Goal: Navigation & Orientation: Find specific page/section

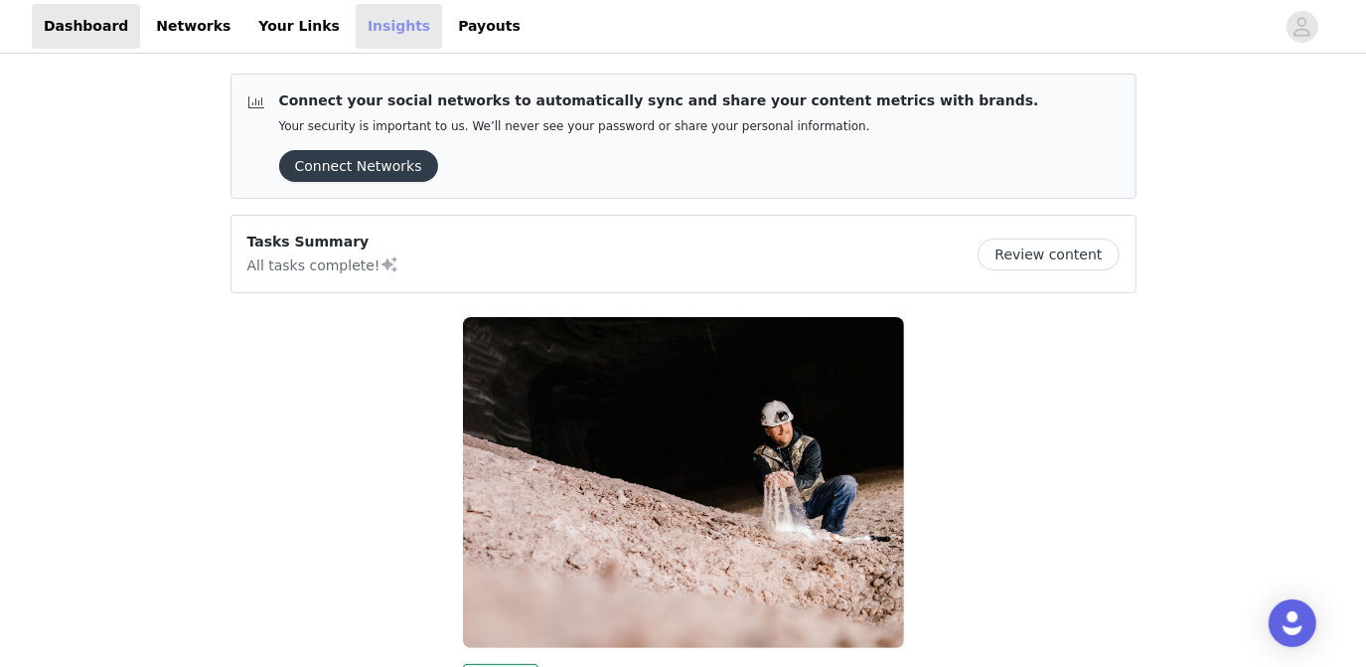
click at [358, 25] on link "Insights" at bounding box center [399, 26] width 86 height 45
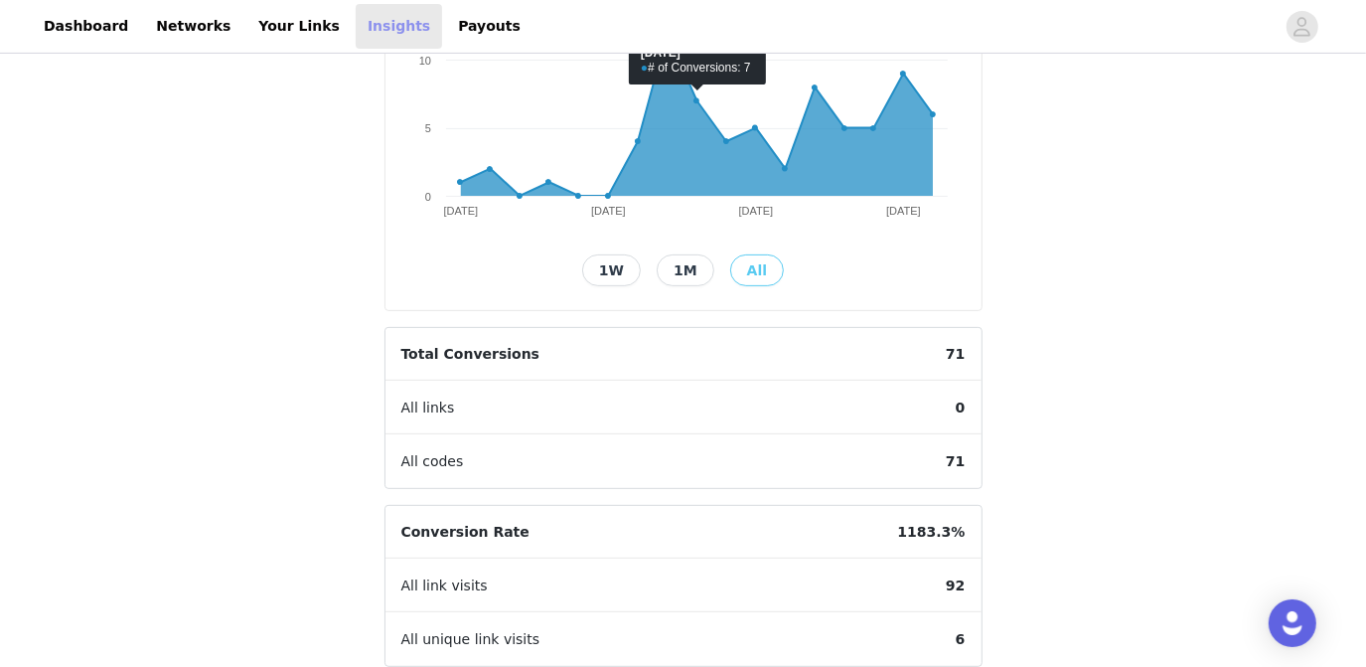
scroll to position [18, 0]
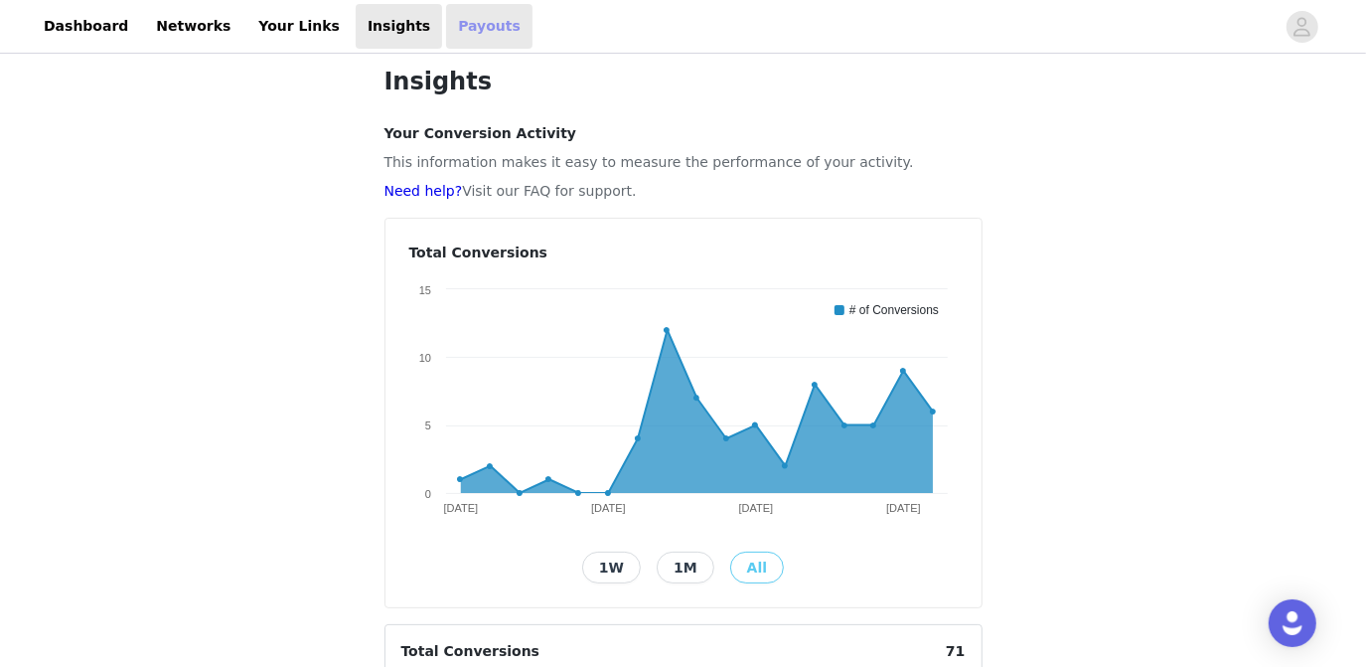
click at [446, 21] on link "Payouts" at bounding box center [489, 26] width 86 height 45
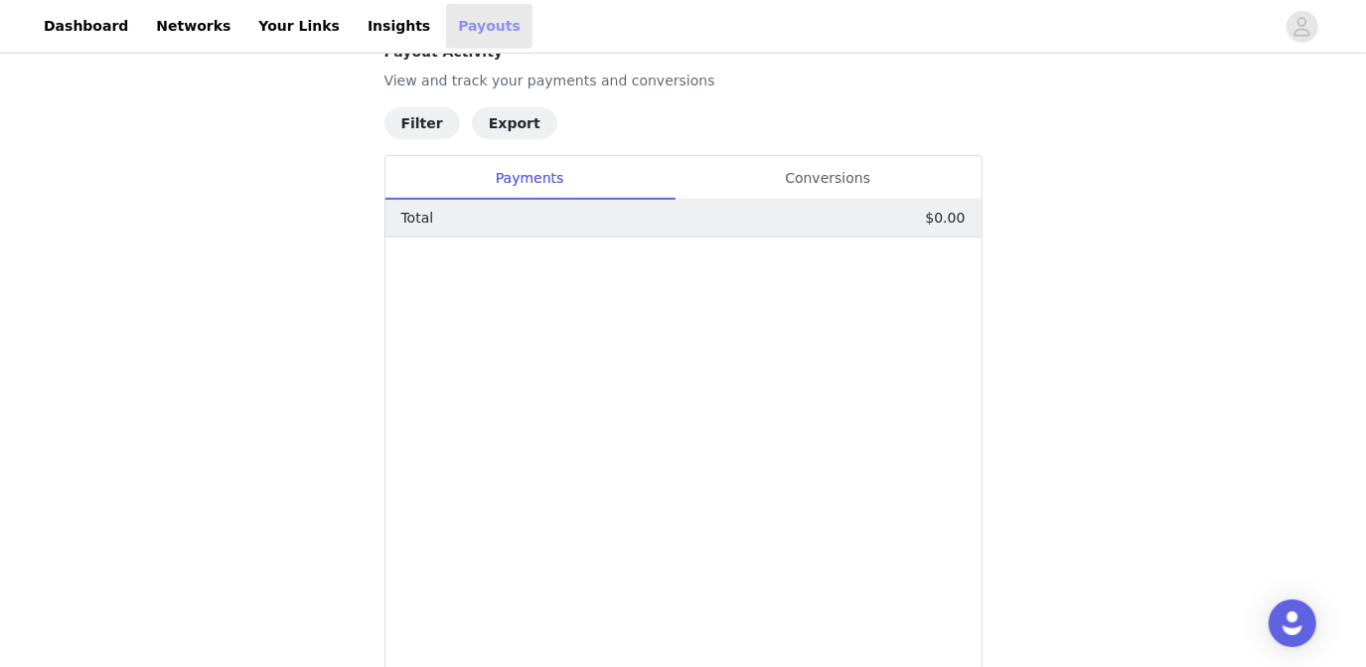
scroll to position [805, 0]
click at [848, 179] on div "Conversions" at bounding box center [828, 175] width 307 height 45
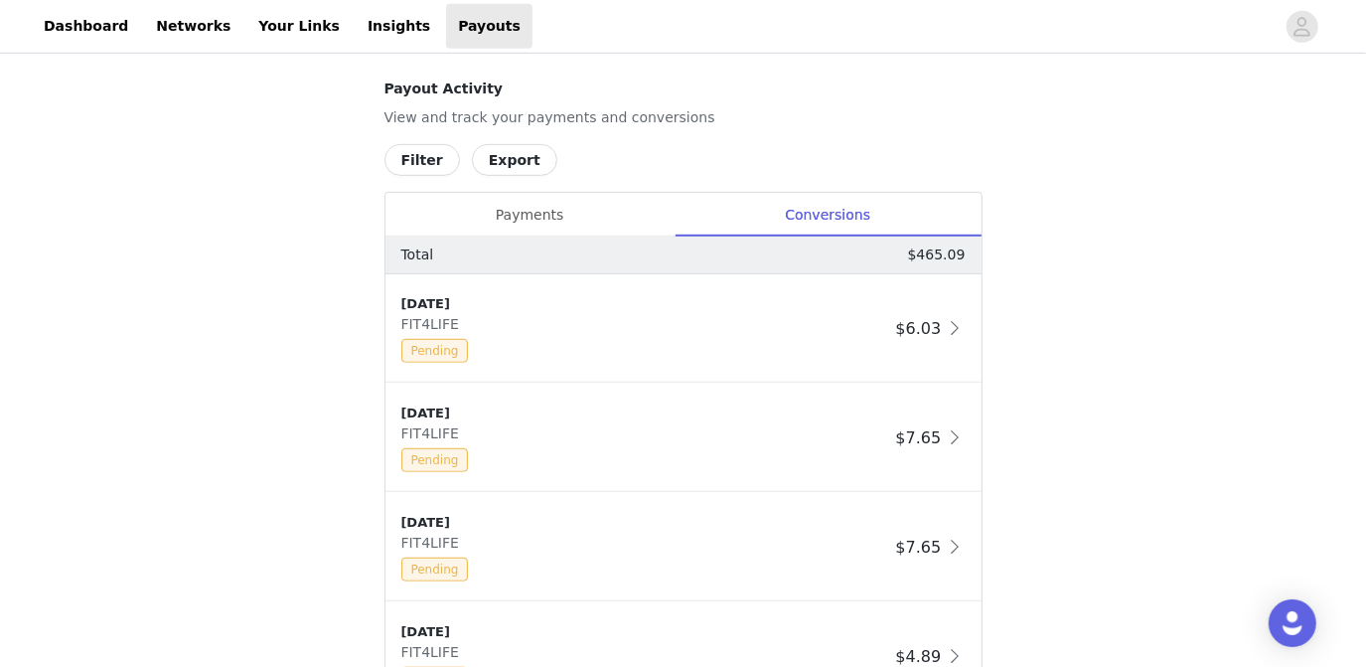
scroll to position [765, 0]
click at [356, 33] on link "Insights" at bounding box center [399, 26] width 86 height 45
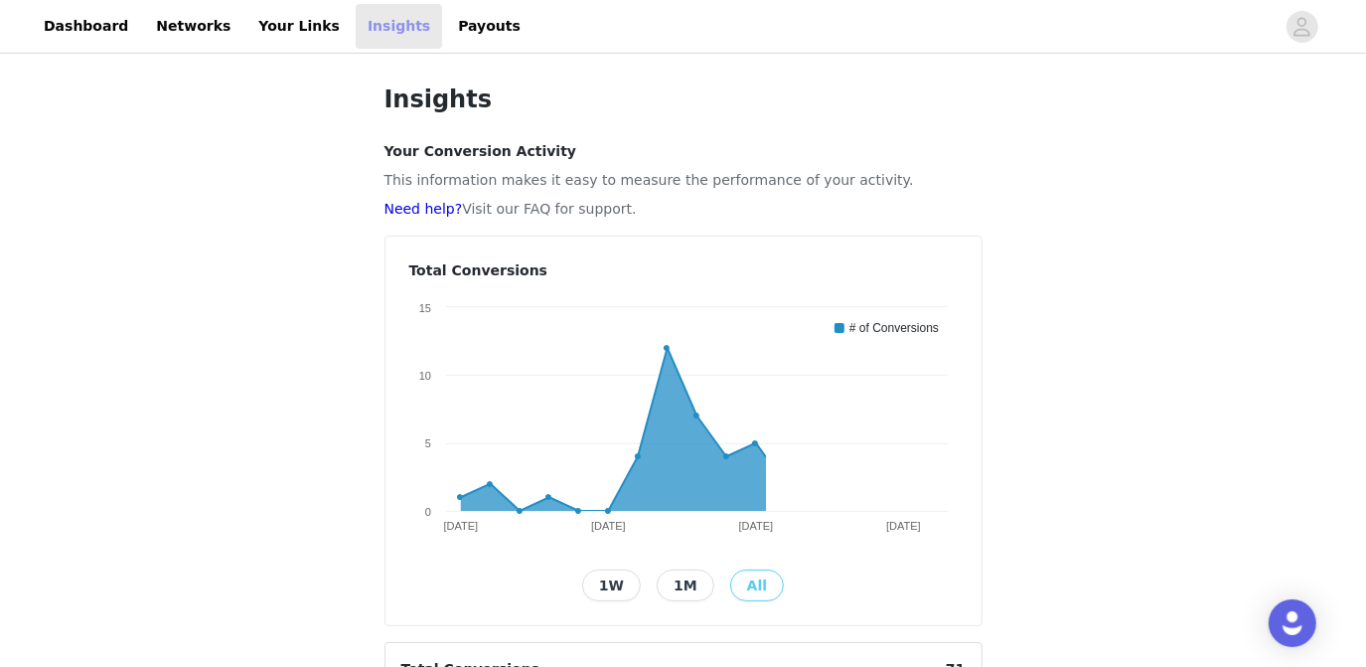
scroll to position [369, 0]
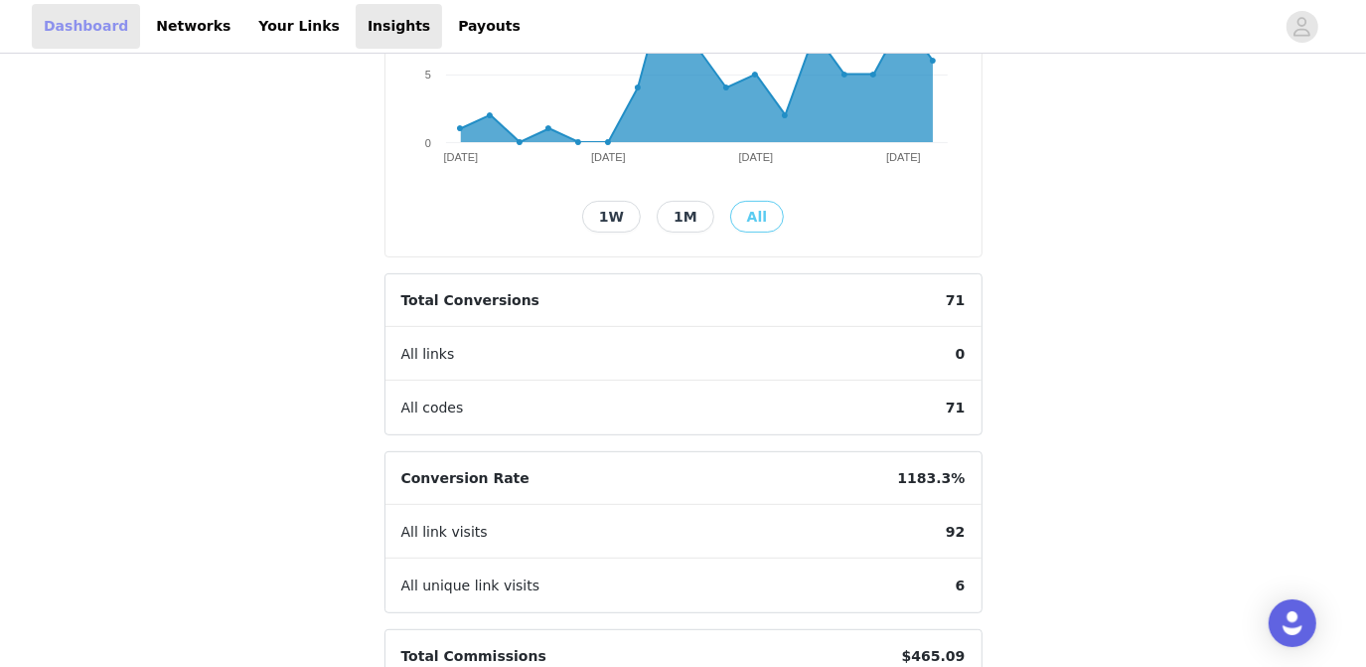
click at [69, 28] on link "Dashboard" at bounding box center [86, 26] width 108 height 45
